Goal: Participate in discussion: Engage in conversation with other users on a specific topic

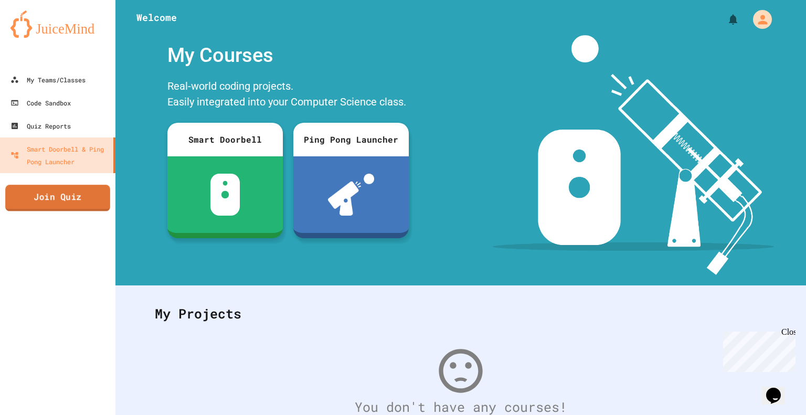
click at [71, 196] on link "Join Quiz" at bounding box center [57, 198] width 105 height 26
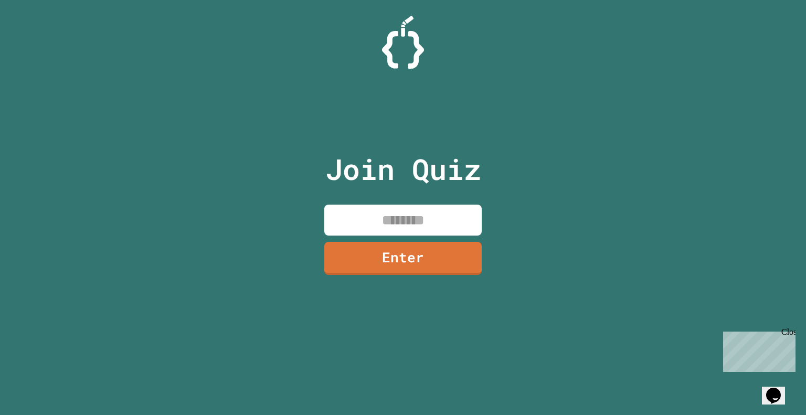
click at [384, 220] on input at bounding box center [402, 220] width 157 height 31
type input "********"
click at [429, 262] on link "Enter" at bounding box center [402, 257] width 155 height 35
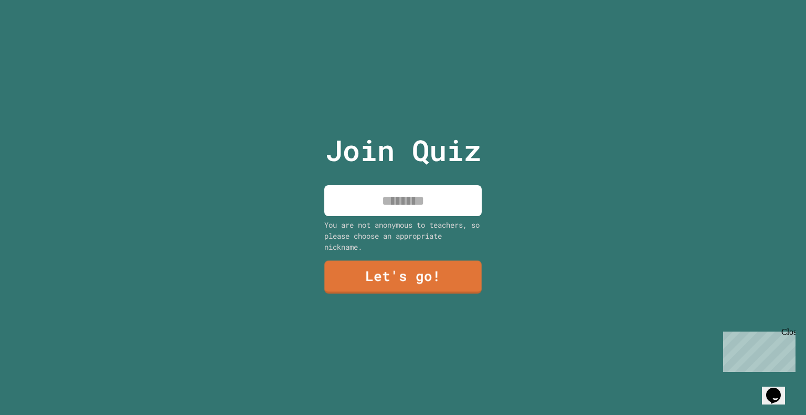
click at [375, 197] on input at bounding box center [402, 200] width 157 height 31
type input "********"
click at [403, 273] on link "Let's go!" at bounding box center [402, 276] width 157 height 35
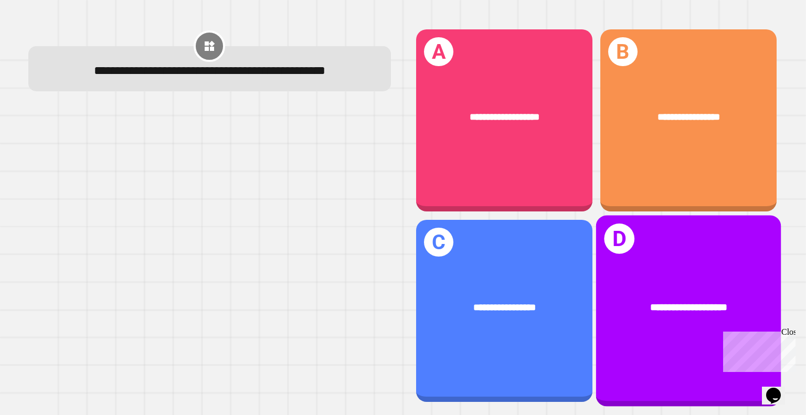
click at [652, 302] on span "**********" at bounding box center [688, 307] width 77 height 10
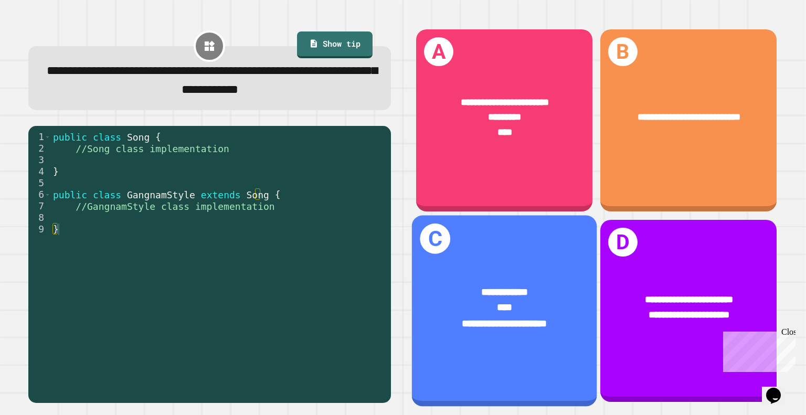
click at [513, 265] on div "**********" at bounding box center [504, 307] width 185 height 87
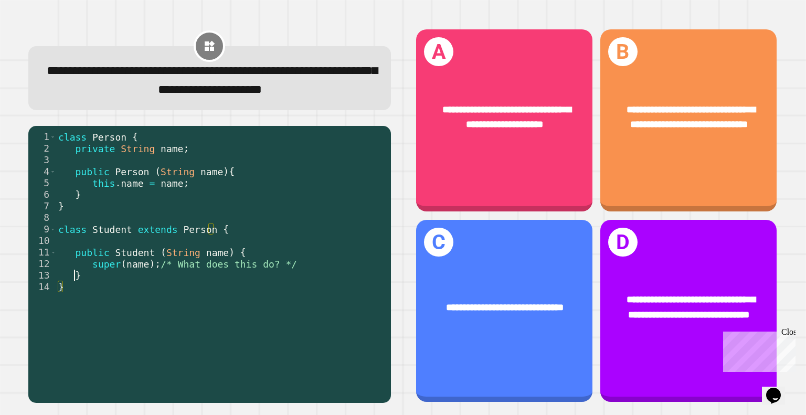
click at [73, 295] on div "class Person { private String name ; public Person ( String name ) { this . nam…" at bounding box center [220, 252] width 329 height 242
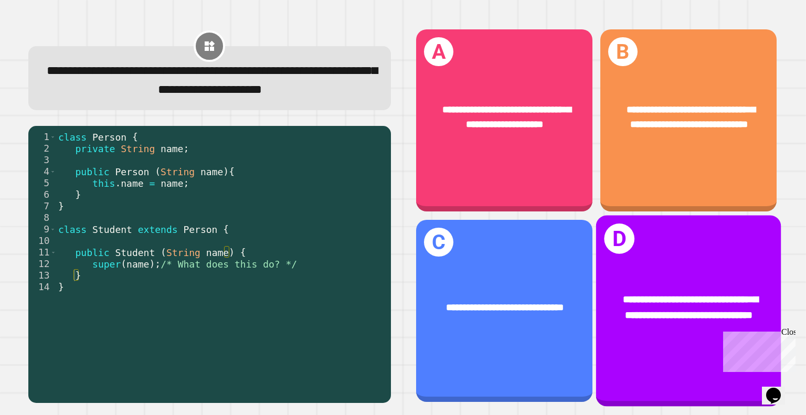
click at [651, 272] on div "**********" at bounding box center [688, 307] width 185 height 71
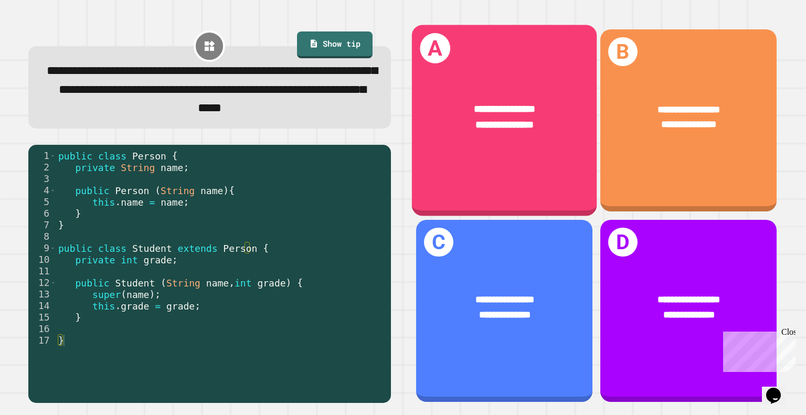
click at [476, 120] on span "**********" at bounding box center [505, 125] width 58 height 10
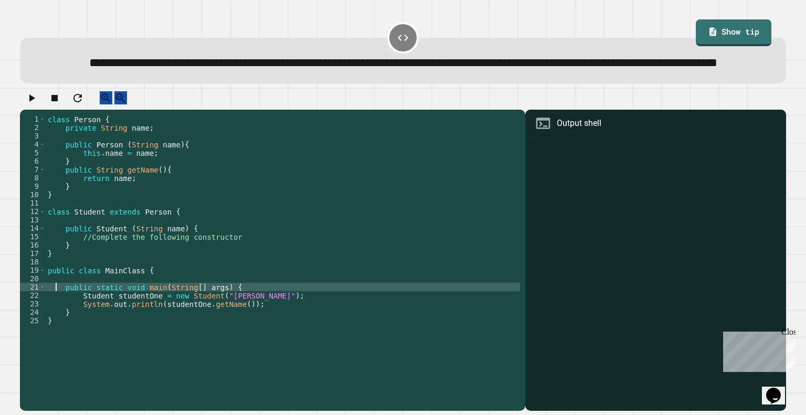
click at [54, 314] on div "class Person { private String name ; public Person ( String name ) { this . nam…" at bounding box center [283, 241] width 474 height 252
click at [51, 308] on div "class Person { private String name ; public Person ( String name ) { this . nam…" at bounding box center [283, 241] width 474 height 252
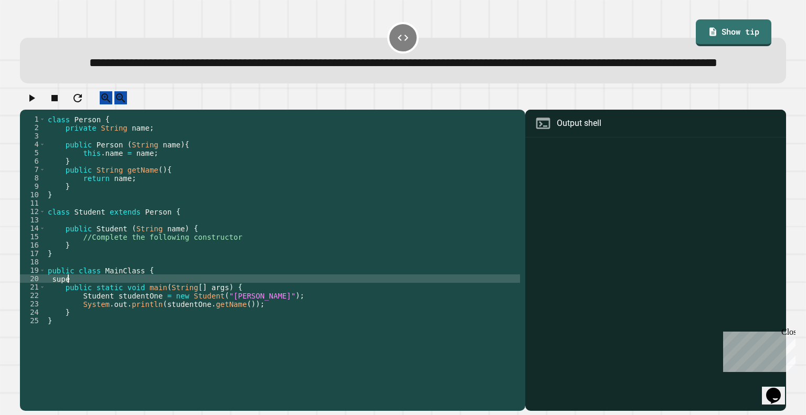
scroll to position [0, 2]
click at [696, 24] on link "Show tip" at bounding box center [733, 31] width 74 height 28
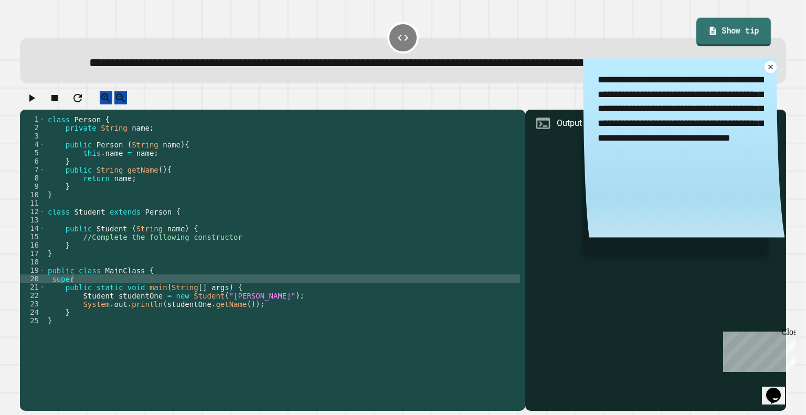
click at [702, 26] on link "Show tip" at bounding box center [733, 31] width 74 height 28
click at [763, 74] on link at bounding box center [770, 67] width 15 height 15
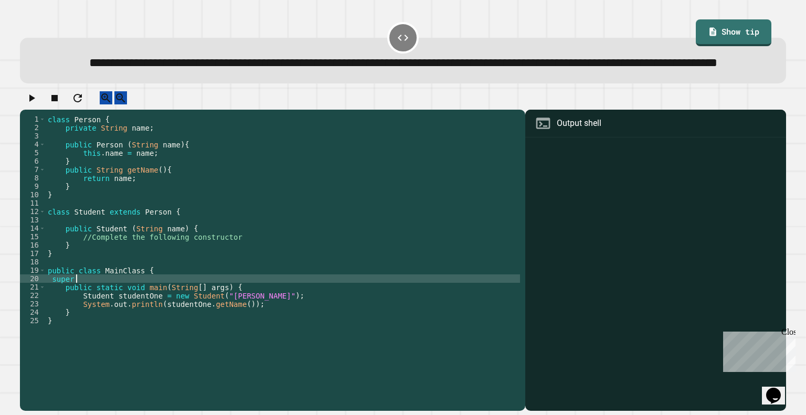
click at [75, 310] on div "class Person { private String name ; public Person ( String name ) { this . nam…" at bounding box center [283, 241] width 474 height 252
click at [72, 308] on div "class Person { private String name ; public Person ( String name ) { this . nam…" at bounding box center [283, 241] width 474 height 252
click at [78, 309] on div "class Person { private String name ; public Person ( String name ) { this . nam…" at bounding box center [283, 241] width 474 height 252
click at [162, 281] on div "class Person { private String name ; public Person ( String name ) { this . nam…" at bounding box center [283, 241] width 474 height 252
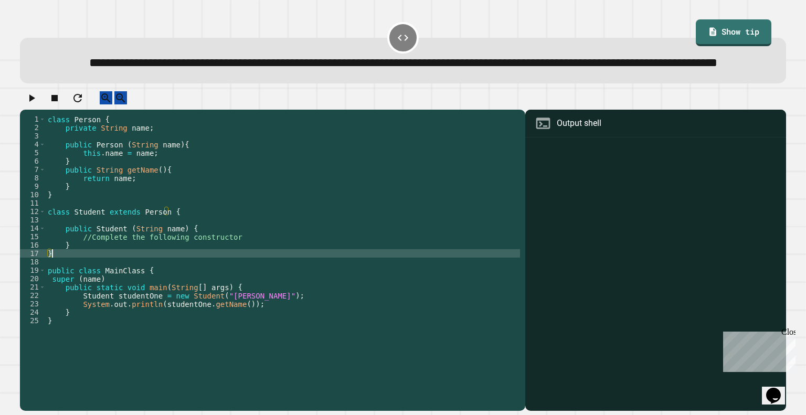
scroll to position [0, 0]
click at [25, 110] on div at bounding box center [402, 100] width 765 height 18
click at [33, 104] on icon "button" at bounding box center [31, 98] width 13 height 13
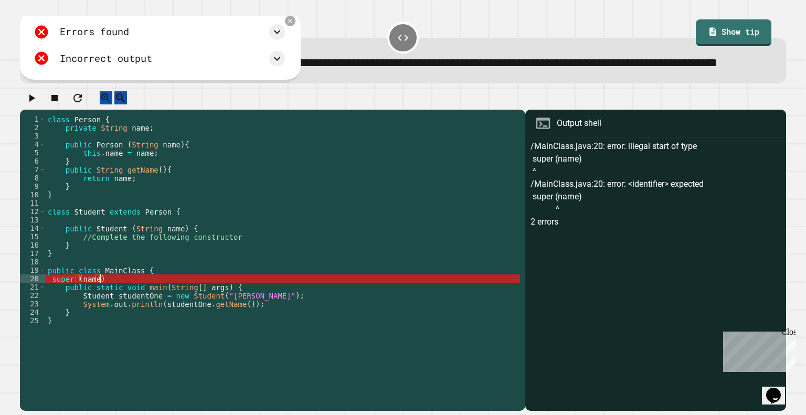
click at [101, 307] on div "class Person { private String name ; public Person ( String name ) { this . nam…" at bounding box center [283, 241] width 474 height 252
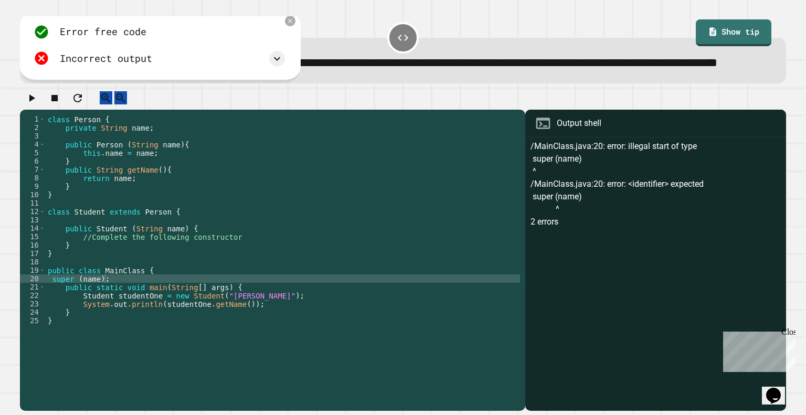
click at [38, 104] on icon "button" at bounding box center [31, 98] width 13 height 13
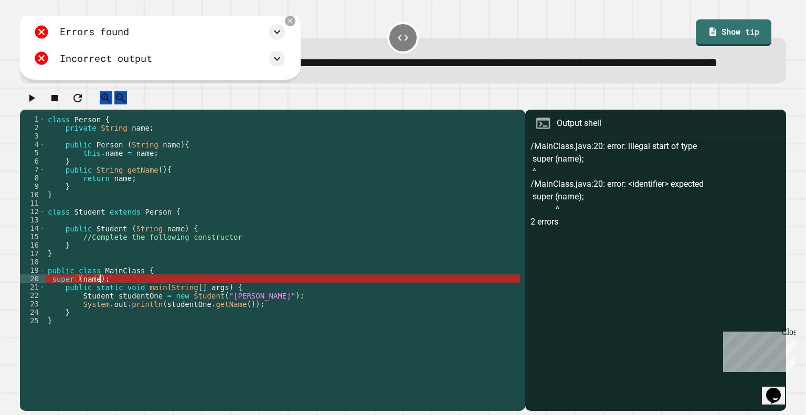
click at [100, 307] on div "class Person { private String name ; public Person ( String name ) { this . nam…" at bounding box center [283, 241] width 474 height 252
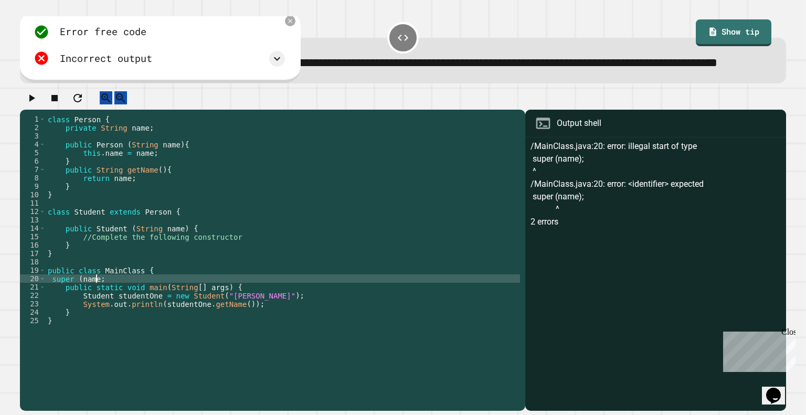
click at [79, 307] on div "class Person { private String name ; public Person ( String name ) { this . nam…" at bounding box center [283, 241] width 474 height 252
click at [95, 308] on div "class Person { private String name ; public Person ( String name ) { this . nam…" at bounding box center [283, 241] width 474 height 252
click at [123, 305] on div "class Person { private String name ; public Person ( String name ) { this . nam…" at bounding box center [283, 241] width 474 height 252
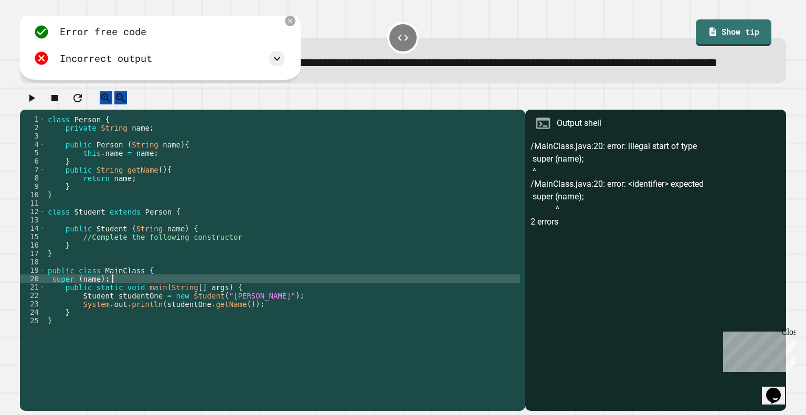
click at [112, 308] on div "class Person { private String name ; public Person ( String name ) { this . nam…" at bounding box center [283, 241] width 474 height 252
click at [105, 307] on div "class Person { private String name ; public Person ( String name ) { this . nam…" at bounding box center [283, 232] width 474 height 235
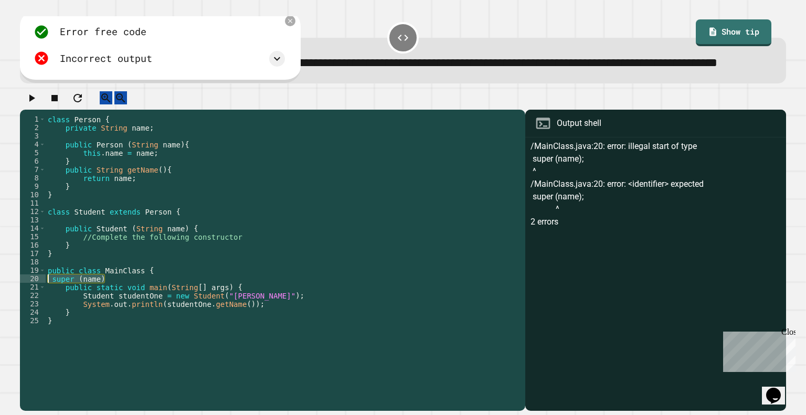
drag, startPoint x: 105, startPoint y: 307, endPoint x: 41, endPoint y: 306, distance: 64.0
click at [41, 306] on div "**********" at bounding box center [270, 232] width 500 height 235
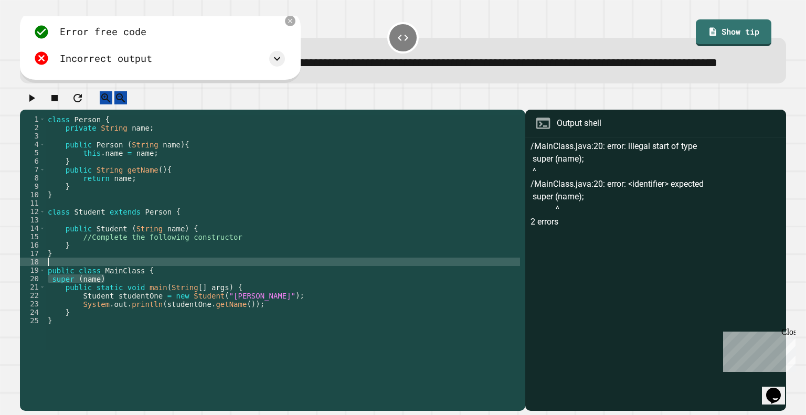
scroll to position [0, 0]
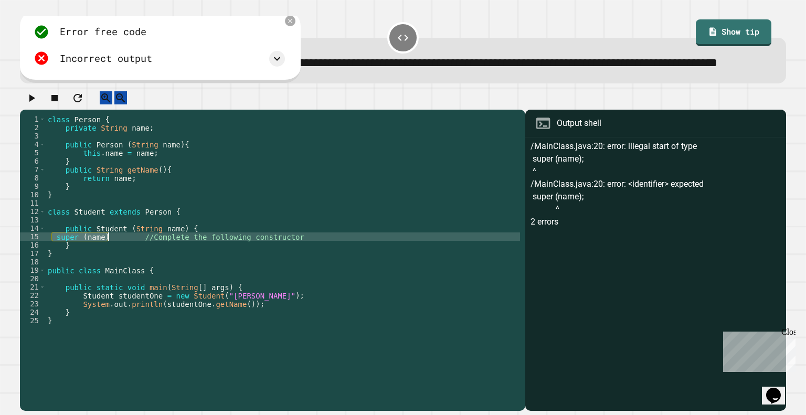
click at [29, 104] on icon "button" at bounding box center [31, 98] width 13 height 13
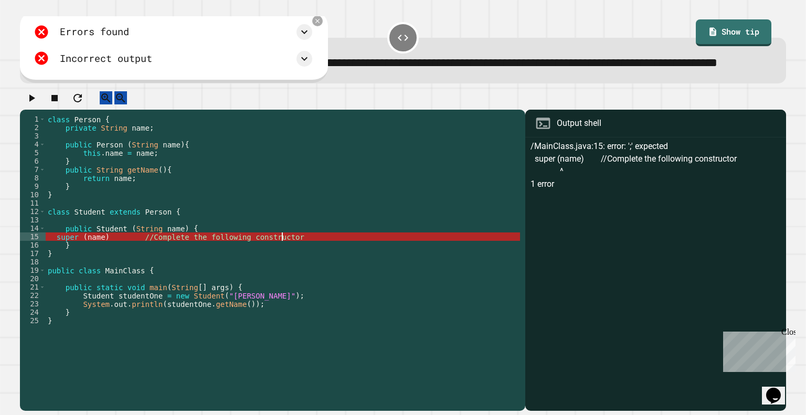
click at [287, 266] on div "class Person { private String name ; public Person ( String name ) { this . nam…" at bounding box center [283, 241] width 474 height 252
click at [74, 268] on div "class Person { private String name ; public Person ( String name ) { this . nam…" at bounding box center [283, 241] width 474 height 252
click at [115, 268] on div "class Person { private String name ; public Person ( String name ) { this . nam…" at bounding box center [283, 241] width 474 height 252
click at [105, 267] on div "class Person { private String name ; public Person ( String name ) { this . nam…" at bounding box center [283, 241] width 474 height 252
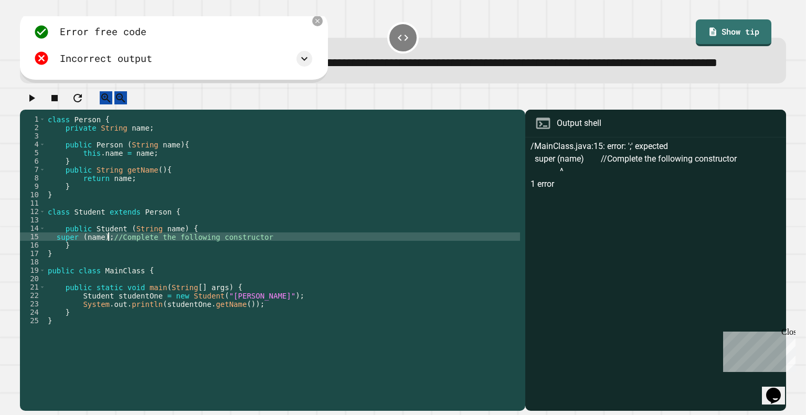
type textarea "**********"
click at [31, 104] on icon "button" at bounding box center [31, 98] width 13 height 13
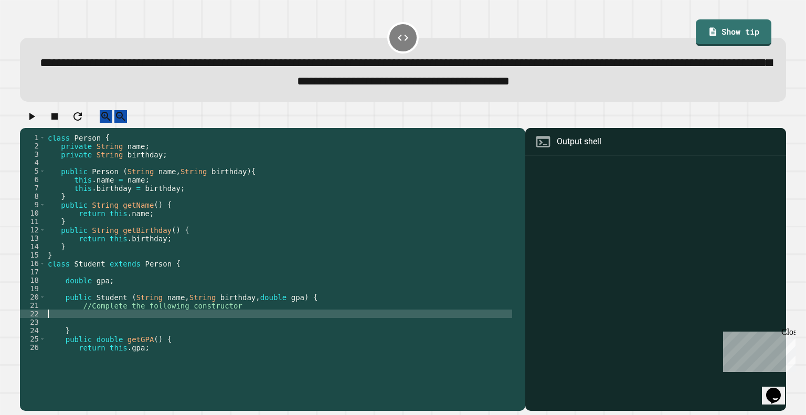
click at [65, 345] on div "class Person { private String name ; private String birthday ; public Person ( …" at bounding box center [279, 250] width 466 height 235
click at [121, 341] on div "class Person { private String name ; private String birthday ; public Person ( …" at bounding box center [279, 250] width 466 height 235
type textarea "**********"
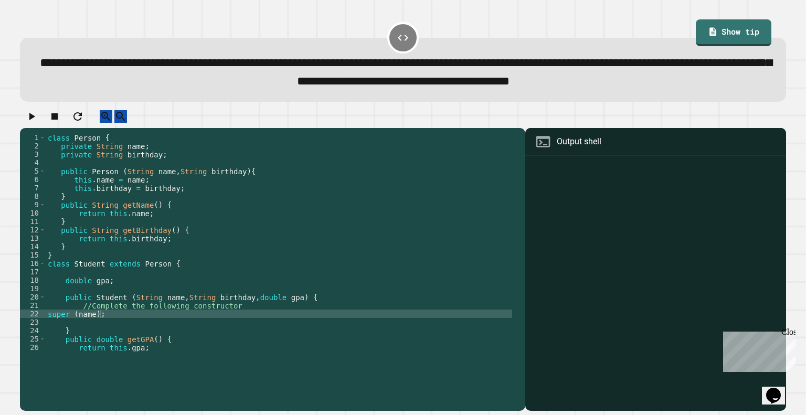
click at [35, 120] on icon "button" at bounding box center [32, 116] width 6 height 7
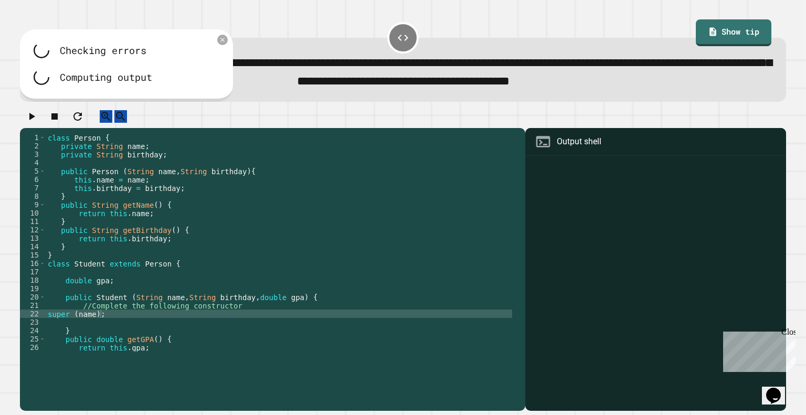
scroll to position [0, 0]
click at [59, 355] on div "class Person { private String name ; private String birthday ; public Person ( …" at bounding box center [279, 250] width 466 height 235
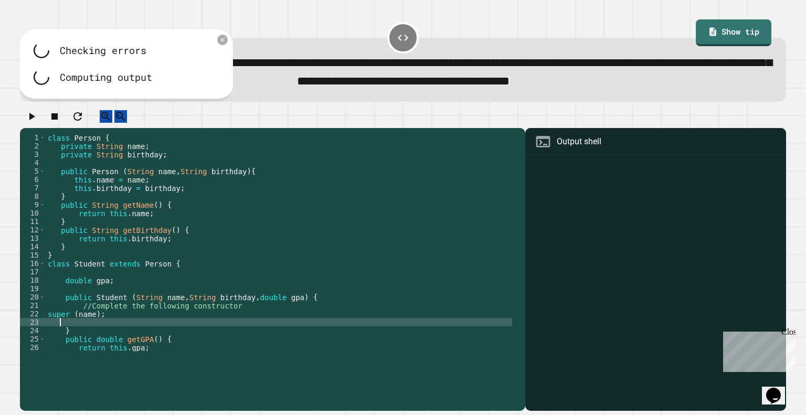
click at [48, 353] on div "class Person { private String name ; private String birthday ; public Person ( …" at bounding box center [279, 250] width 466 height 235
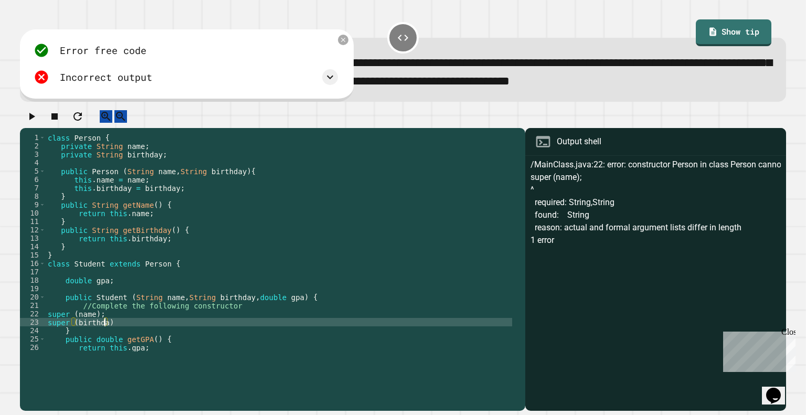
scroll to position [0, 4]
click at [115, 353] on div "class Person { private String name ; private String birthday ; public Person ( …" at bounding box center [279, 250] width 466 height 235
click at [111, 353] on div "class Person { private String name ; private String birthday ; public Person ( …" at bounding box center [279, 250] width 466 height 235
click at [30, 129] on div at bounding box center [402, 119] width 765 height 18
click at [36, 123] on icon "button" at bounding box center [31, 116] width 13 height 13
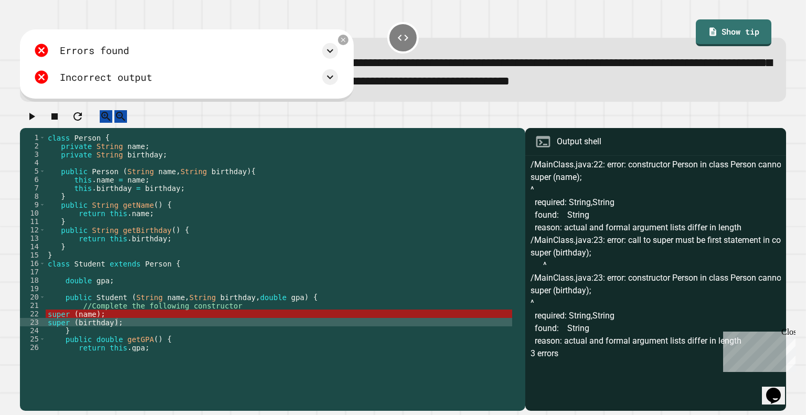
click at [101, 345] on div "class Person { private String name ; private String birthday ; public Person ( …" at bounding box center [279, 250] width 466 height 235
click at [95, 351] on div "class Person { private String name ; private String birthday ; public Person ( …" at bounding box center [279, 250] width 466 height 235
click at [95, 352] on div "class Person { private String name ; private String birthday ; public Person ( …" at bounding box center [279, 250] width 466 height 235
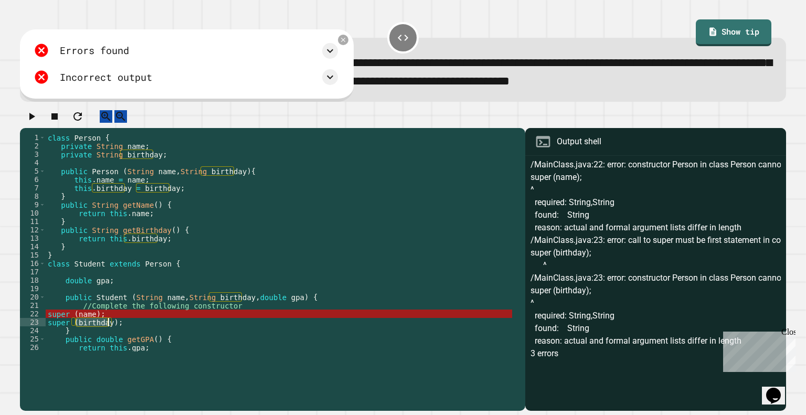
click at [87, 345] on div "class Person { private String name ; private String birthday ; public Person ( …" at bounding box center [279, 250] width 466 height 235
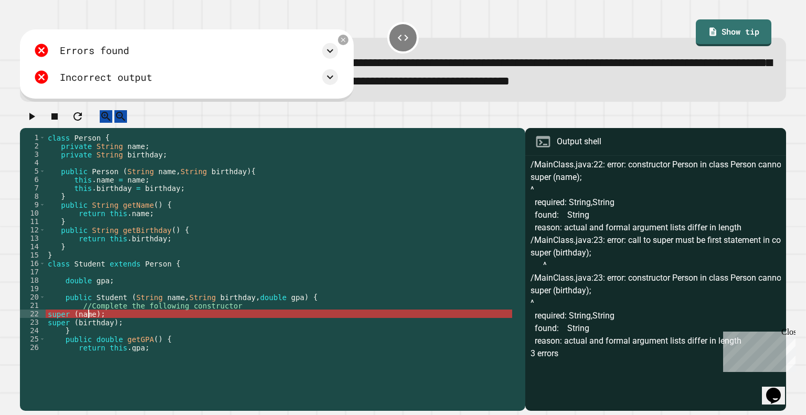
click at [87, 345] on div "class Person { private String name ; private String birthday ; public Person ( …" at bounding box center [279, 250] width 466 height 235
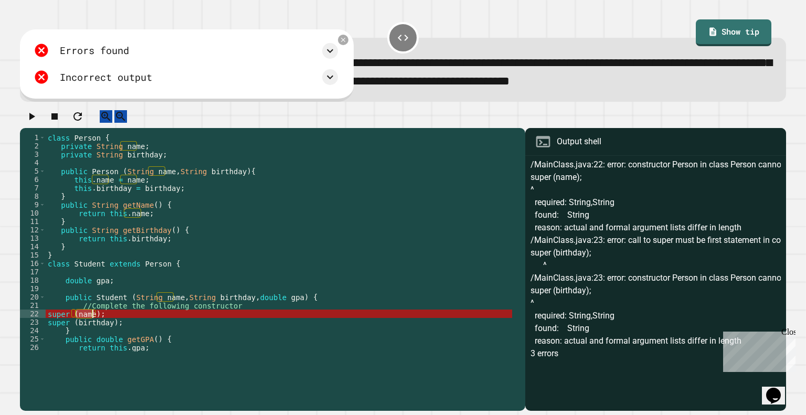
click at [89, 356] on div "class Person { private String name ; private String birthday ; public Person ( …" at bounding box center [279, 250] width 466 height 235
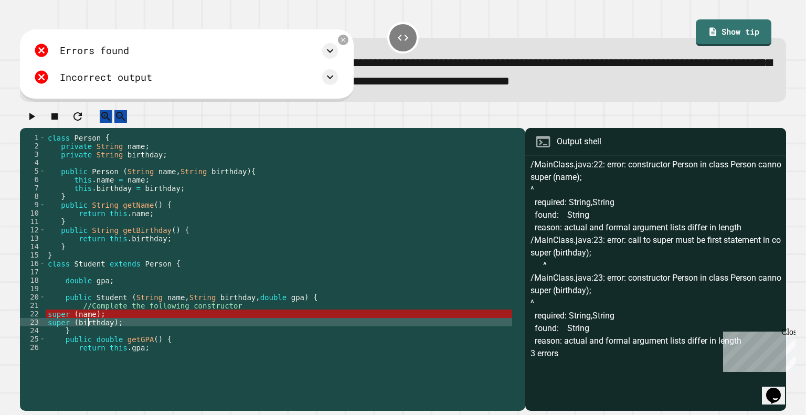
click at [105, 354] on div "class Person { private String name ; private String birthday ; public Person ( …" at bounding box center [279, 250] width 466 height 235
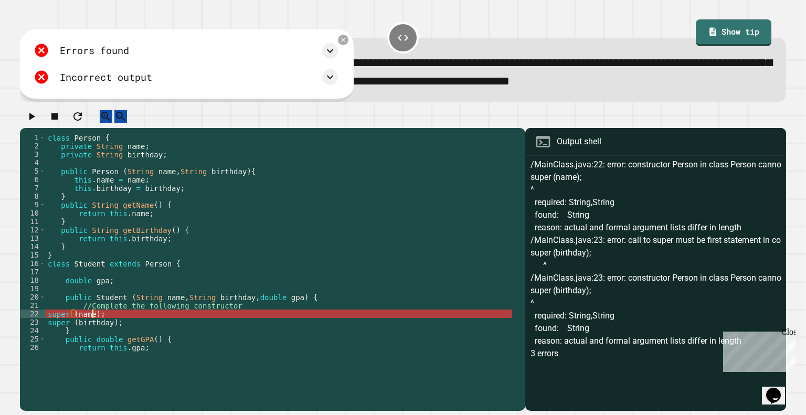
click at [92, 345] on div "class Person { private String name ; private String birthday ; public Person ( …" at bounding box center [279, 250] width 466 height 235
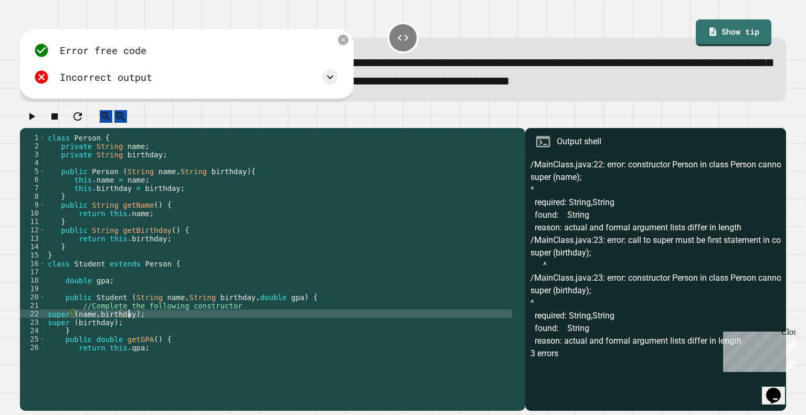
scroll to position [0, 5]
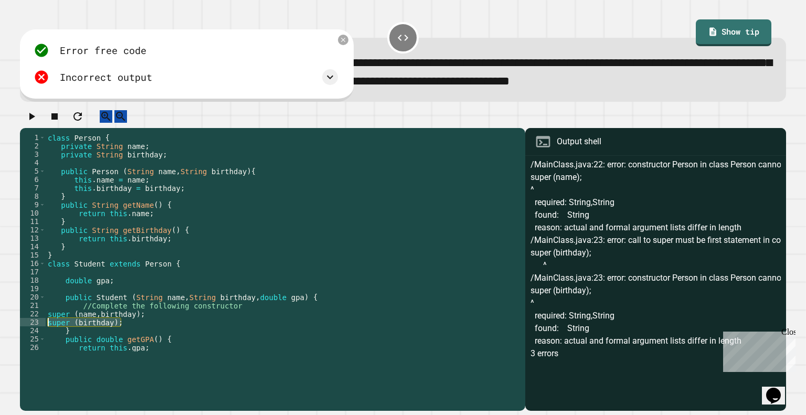
drag, startPoint x: 122, startPoint y: 354, endPoint x: 37, endPoint y: 349, distance: 85.2
click at [37, 349] on div "**********" at bounding box center [270, 242] width 500 height 218
type textarea "**********"
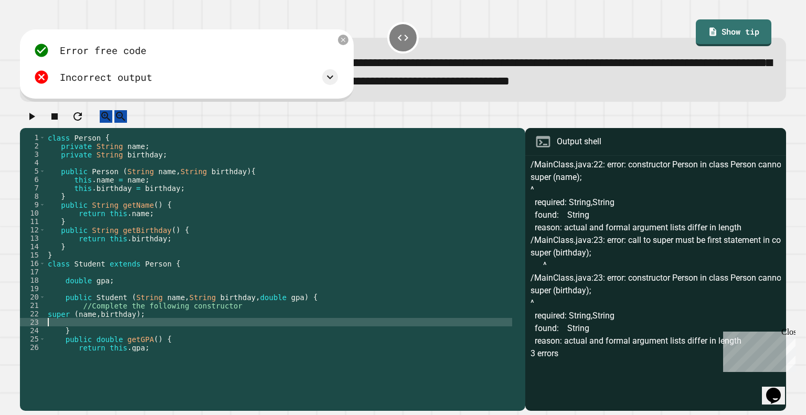
click at [38, 123] on icon "button" at bounding box center [31, 116] width 13 height 13
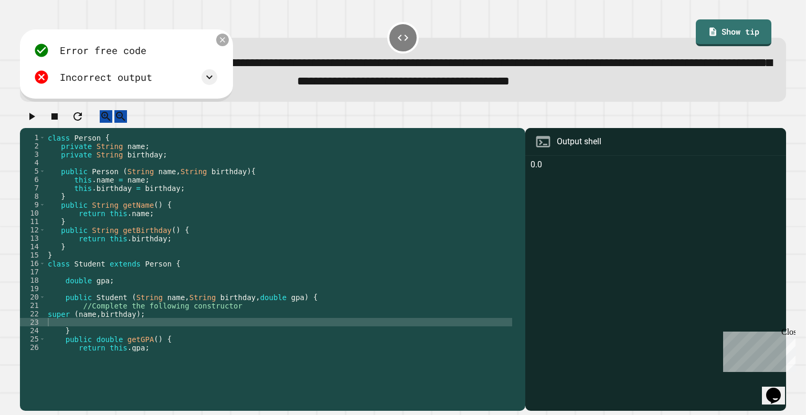
click at [225, 45] on icon at bounding box center [222, 40] width 9 height 9
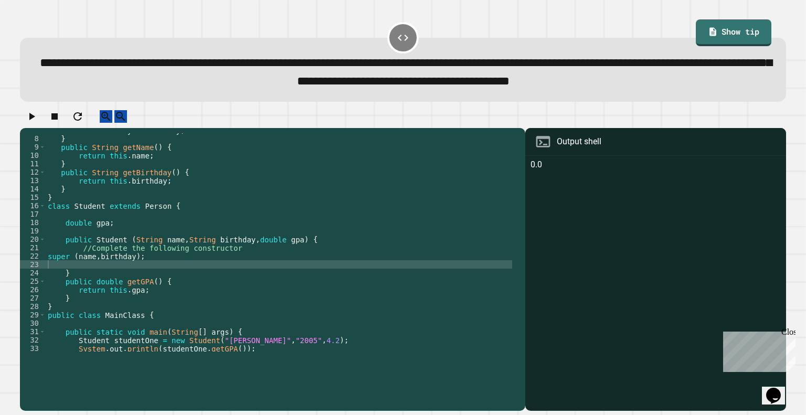
scroll to position [76, 0]
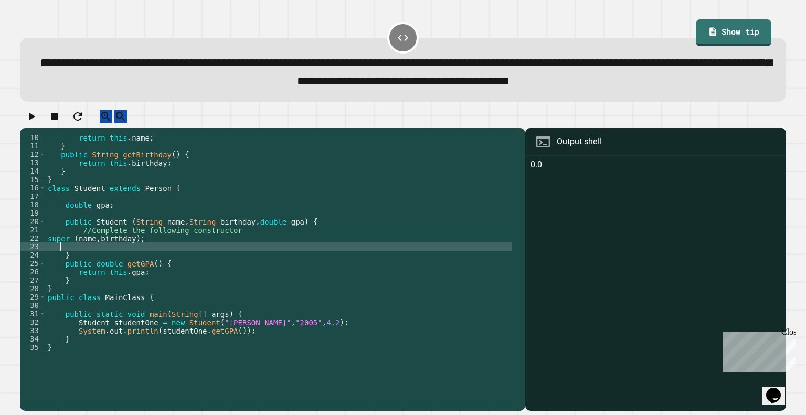
click at [78, 280] on div "return this . name ; } public String getBirthday ( ) { return this . birthday ;…" at bounding box center [279, 250] width 466 height 235
click at [101, 279] on div "return this . name ; } public String getBirthday ( ) { return this . birthday ;…" at bounding box center [279, 250] width 466 height 235
click at [103, 276] on div "return this . name ; } public String getBirthday ( ) { return this . birthday ;…" at bounding box center [279, 250] width 466 height 235
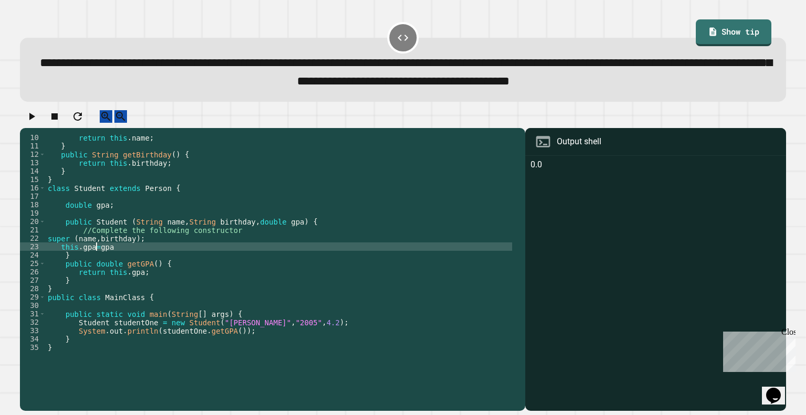
type textarea "**********"
click at [31, 123] on icon "button" at bounding box center [31, 116] width 13 height 13
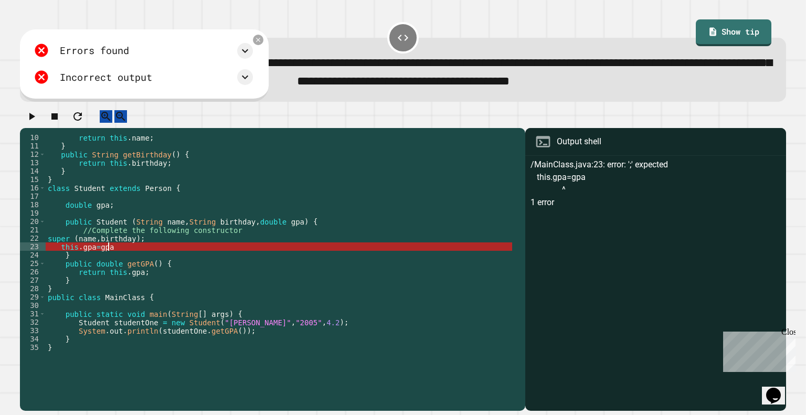
click at [122, 277] on div "return this . name ; } public String getBirthday ( ) { return this . birthday ;…" at bounding box center [279, 250] width 466 height 235
drag, startPoint x: 122, startPoint y: 277, endPoint x: 57, endPoint y: 274, distance: 65.1
click at [57, 274] on div "return this . name ; } public String getBirthday ( ) { return this . birthday ;…" at bounding box center [279, 250] width 466 height 235
